Goal: Task Accomplishment & Management: Manage account settings

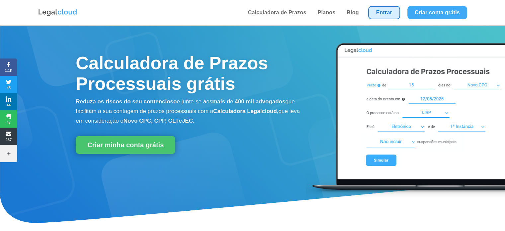
click at [381, 16] on link "Entrar" at bounding box center [384, 12] width 32 height 13
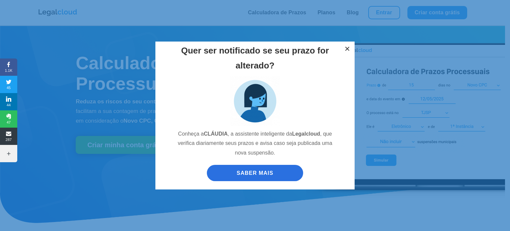
click at [347, 46] on button "×" at bounding box center [347, 48] width 15 height 15
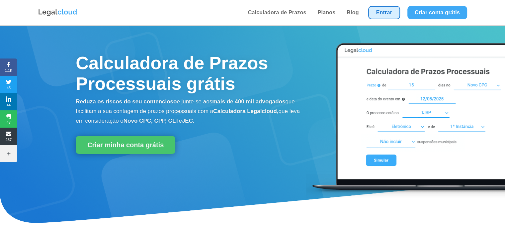
click at [387, 17] on link "Entrar" at bounding box center [384, 12] width 32 height 13
